Goal: Task Accomplishment & Management: Manage account settings

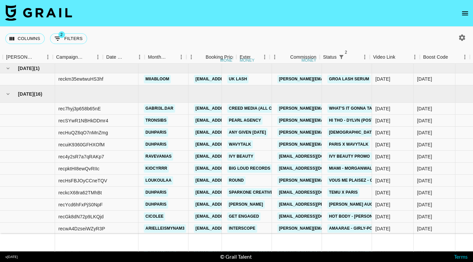
scroll to position [0, 269]
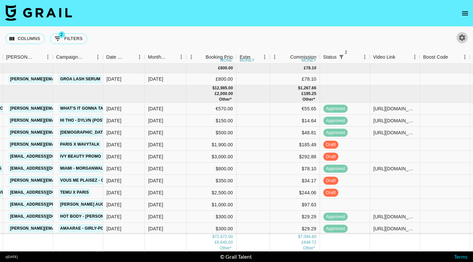
click at [463, 38] on icon "button" at bounding box center [462, 37] width 6 height 6
select select "[DATE]"
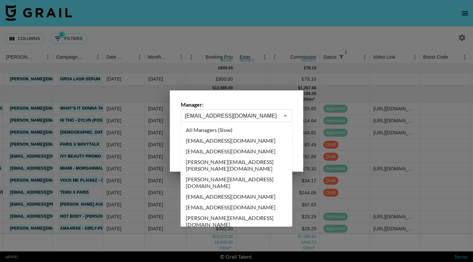
click at [256, 117] on input "[EMAIL_ADDRESS][DOMAIN_NAME]" at bounding box center [232, 116] width 94 height 8
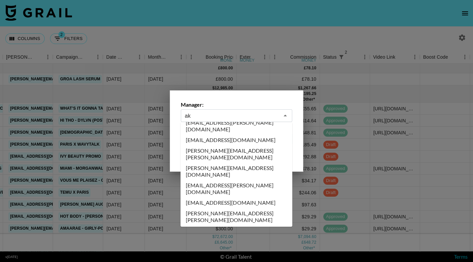
scroll to position [0, 0]
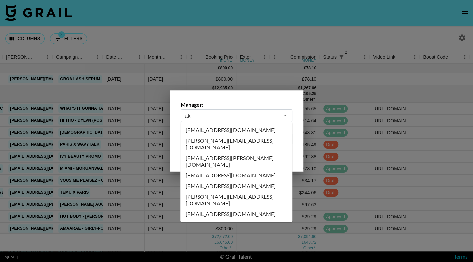
click at [205, 128] on li "[EMAIL_ADDRESS][DOMAIN_NAME]" at bounding box center [236, 130] width 112 height 11
type input "[EMAIL_ADDRESS][DOMAIN_NAME]"
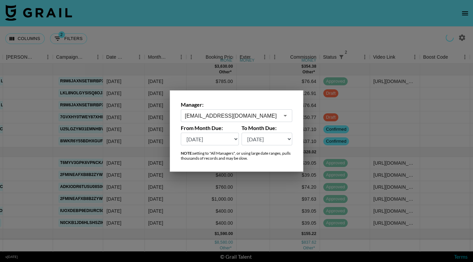
click at [347, 36] on div at bounding box center [236, 131] width 473 height 262
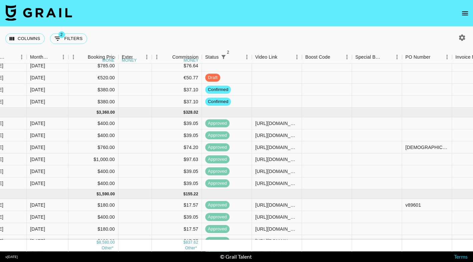
scroll to position [0, 387]
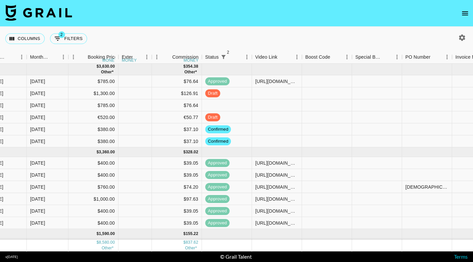
click at [458, 35] on icon "button" at bounding box center [462, 38] width 8 height 8
select select "[DATE]"
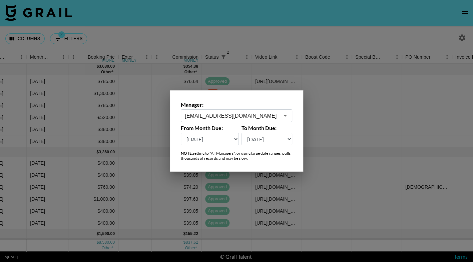
click at [255, 116] on input "[EMAIL_ADDRESS][DOMAIN_NAME]" at bounding box center [232, 116] width 94 height 8
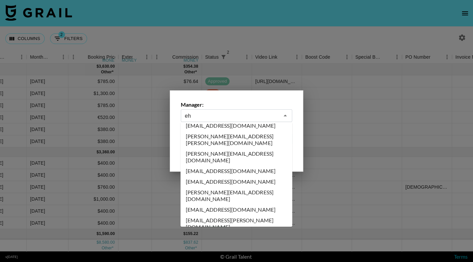
scroll to position [0, 0]
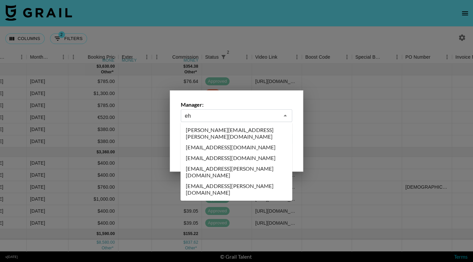
click at [216, 154] on li "[EMAIL_ADDRESS][DOMAIN_NAME]" at bounding box center [236, 158] width 112 height 11
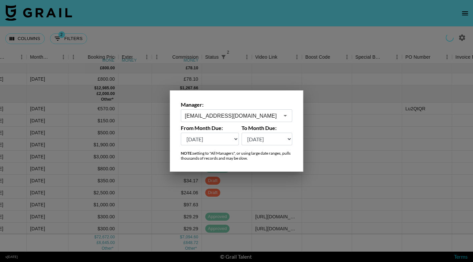
type input "[EMAIL_ADDRESS][DOMAIN_NAME]"
click at [232, 23] on div at bounding box center [236, 131] width 473 height 262
